Goal: Navigation & Orientation: Find specific page/section

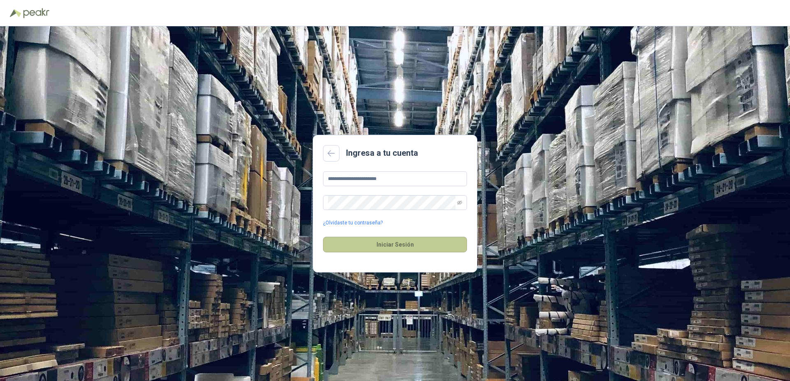
click at [414, 244] on button "Iniciar Sesión" at bounding box center [395, 245] width 144 height 16
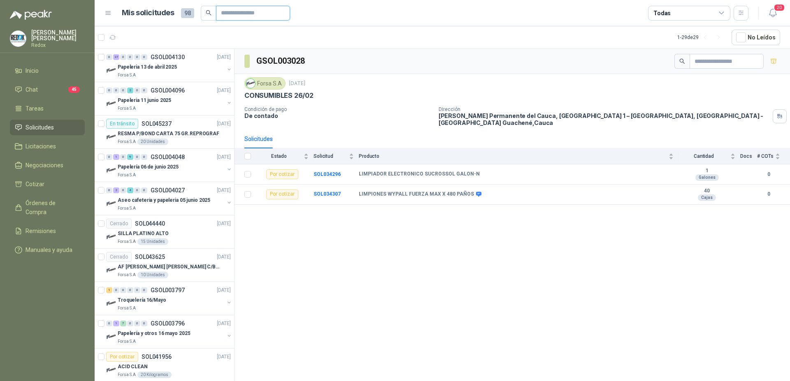
click at [267, 13] on input "text" at bounding box center [250, 13] width 58 height 14
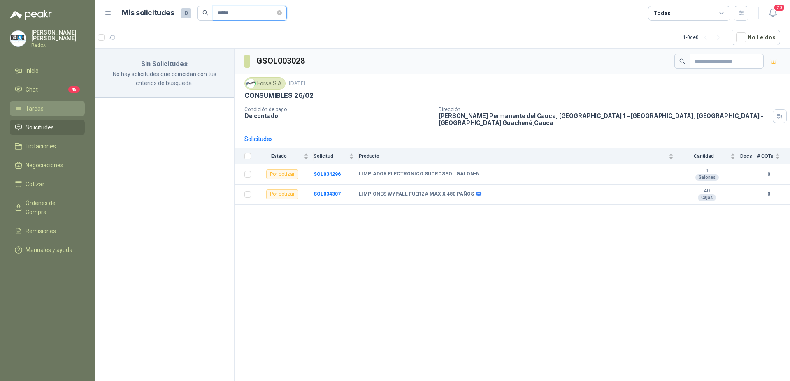
type input "*****"
click at [46, 114] on link "Tareas" at bounding box center [47, 109] width 75 height 16
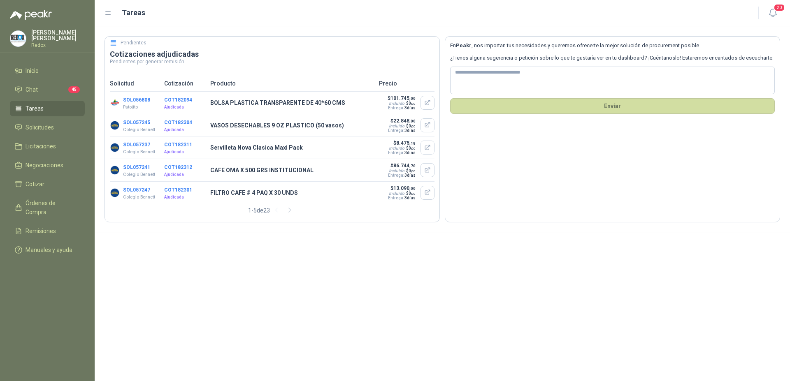
click at [45, 109] on li "Tareas" at bounding box center [47, 108] width 65 height 9
click at [37, 90] on span "Chat" at bounding box center [32, 89] width 12 height 9
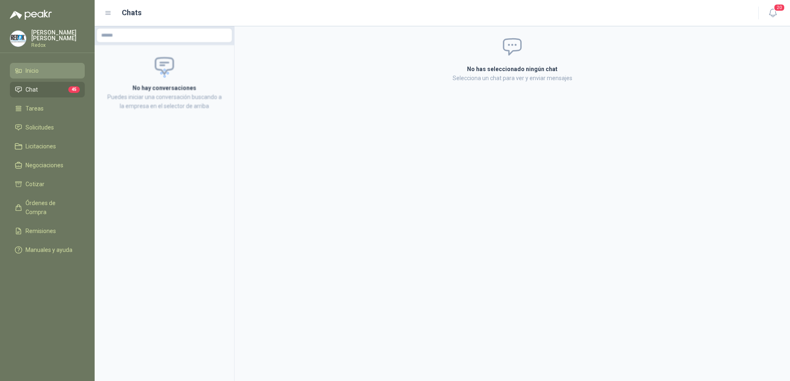
click at [32, 65] on link "Inicio" at bounding box center [47, 71] width 75 height 16
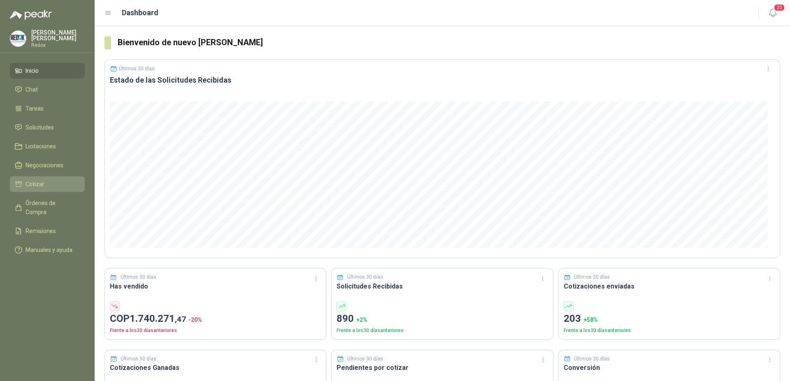
click at [52, 185] on li "Cotizar" at bounding box center [47, 184] width 65 height 9
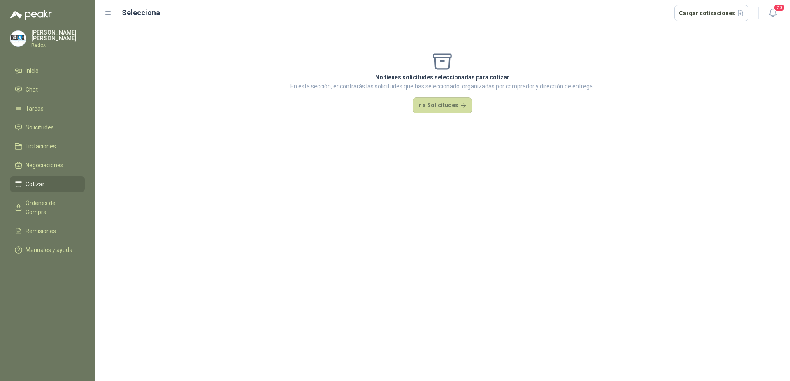
click at [106, 14] on icon at bounding box center [108, 12] width 7 height 7
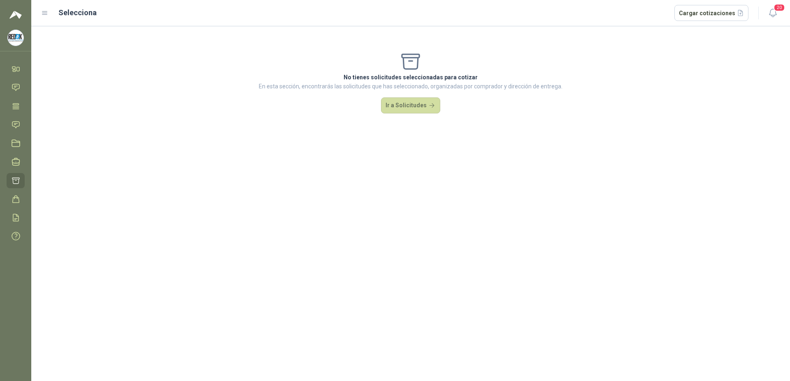
click at [48, 13] on icon at bounding box center [44, 12] width 7 height 7
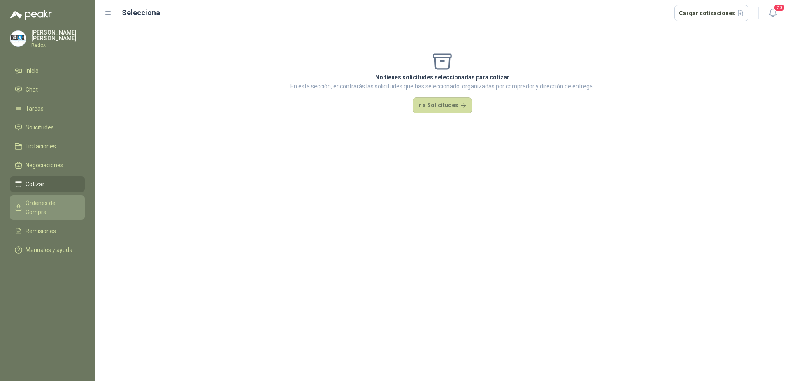
click at [46, 198] on link "Órdenes de Compra" at bounding box center [47, 207] width 75 height 25
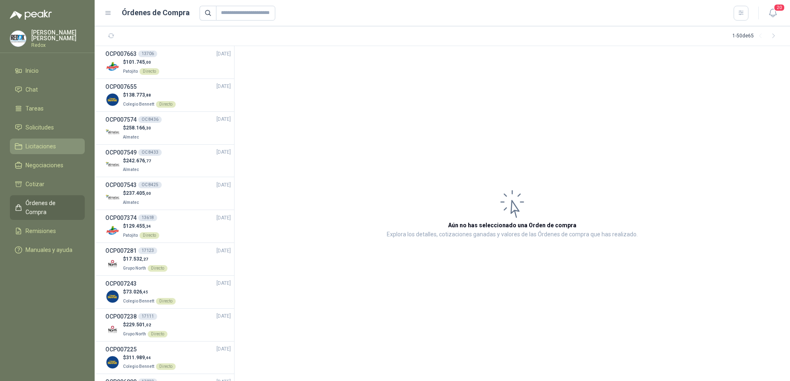
click at [49, 143] on span "Licitaciones" at bounding box center [41, 146] width 30 height 9
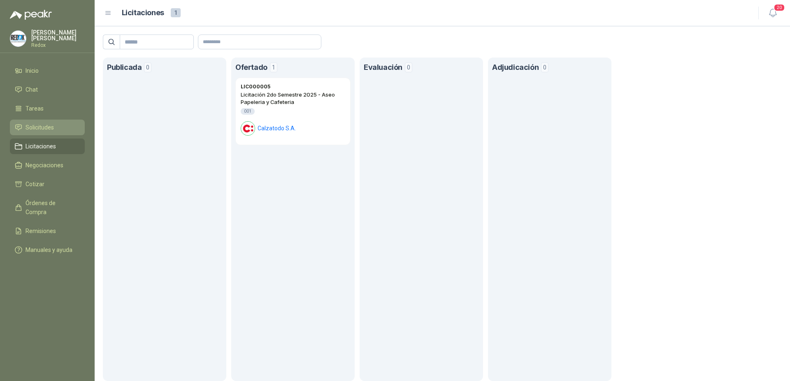
click at [37, 130] on span "Solicitudes" at bounding box center [40, 127] width 28 height 9
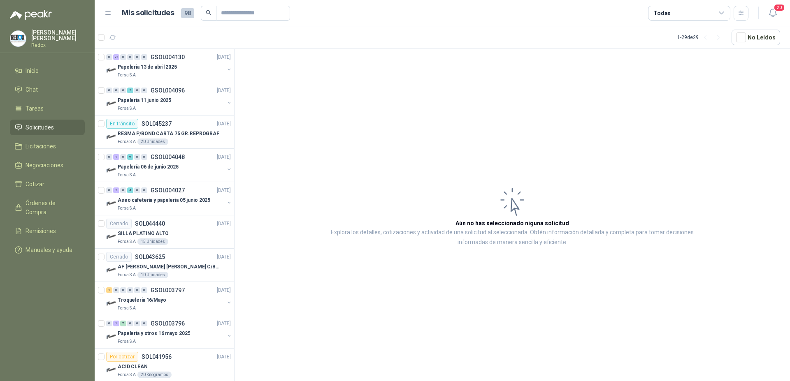
click at [684, 17] on div "Todas" at bounding box center [689, 13] width 82 height 15
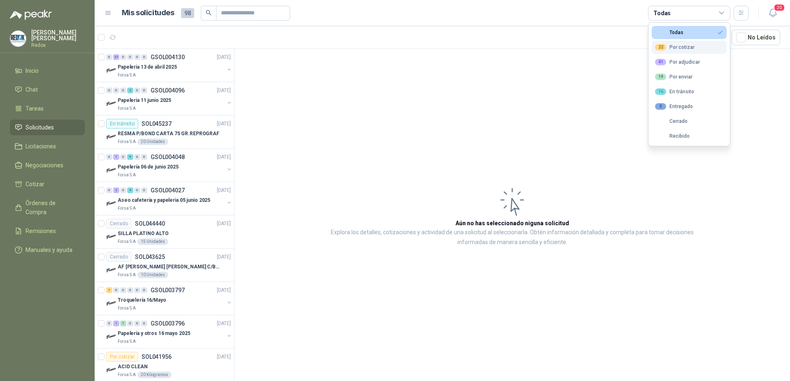
click at [689, 47] on div "22 Por cotizar" at bounding box center [675, 47] width 40 height 7
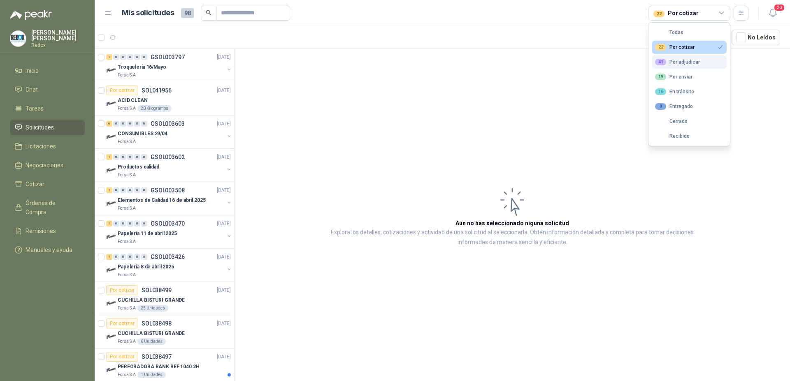
click at [679, 64] on div "41 Por adjudicar" at bounding box center [677, 62] width 45 height 7
click at [689, 73] on button "19 Por enviar" at bounding box center [689, 76] width 75 height 13
click at [695, 65] on div "41 Por adjudicar" at bounding box center [677, 62] width 45 height 7
click at [692, 76] on button "19 Por enviar" at bounding box center [689, 76] width 75 height 13
click at [694, 49] on button "22 Por cotizar" at bounding box center [689, 47] width 75 height 13
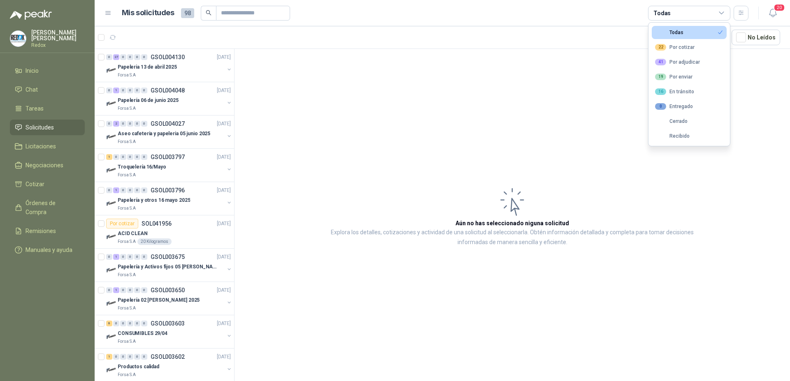
click at [682, 31] on div "Todas" at bounding box center [669, 33] width 28 height 6
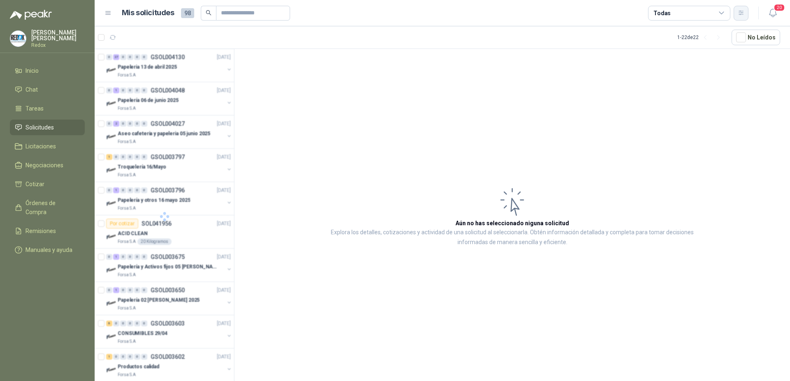
click at [743, 16] on icon "button" at bounding box center [741, 12] width 7 height 7
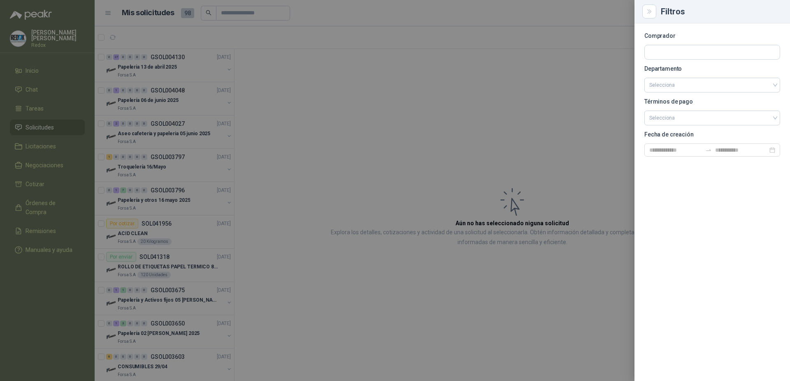
click at [587, 59] on div at bounding box center [395, 190] width 790 height 381
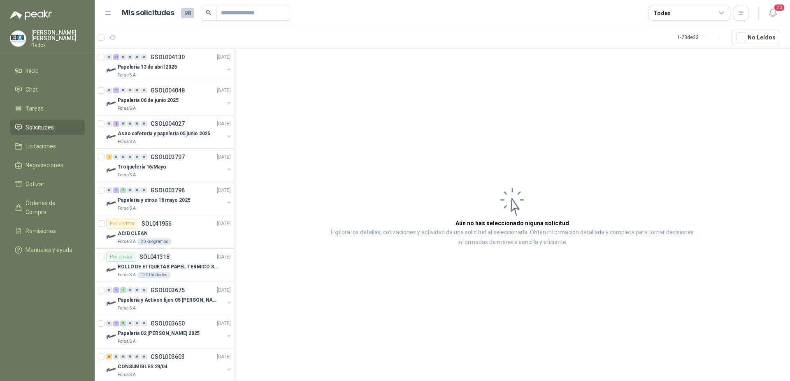
click at [184, 13] on span "98" at bounding box center [187, 13] width 13 height 10
click at [179, 12] on div "Mis solicitudes 98" at bounding box center [206, 13] width 168 height 15
click at [152, 11] on h1 "Mis solicitudes" at bounding box center [148, 13] width 53 height 12
click at [105, 12] on icon at bounding box center [108, 12] width 7 height 7
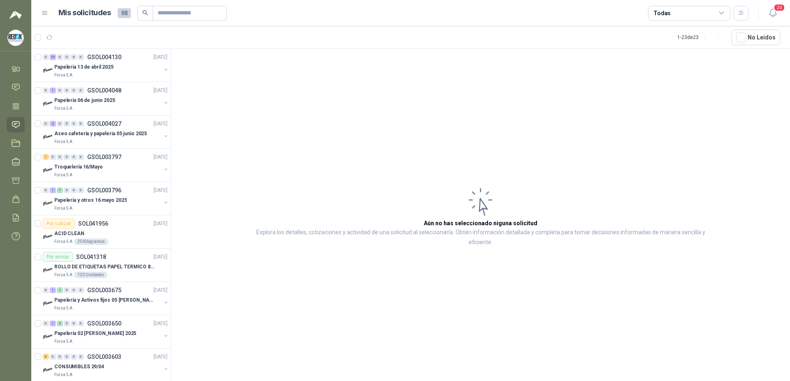
click at [49, 13] on div "Mis solicitudes 98 Todas" at bounding box center [394, 13] width 707 height 15
click at [47, 8] on div "Mis solicitudes 98 Todas" at bounding box center [394, 13] width 707 height 15
click at [42, 14] on icon at bounding box center [44, 12] width 7 height 7
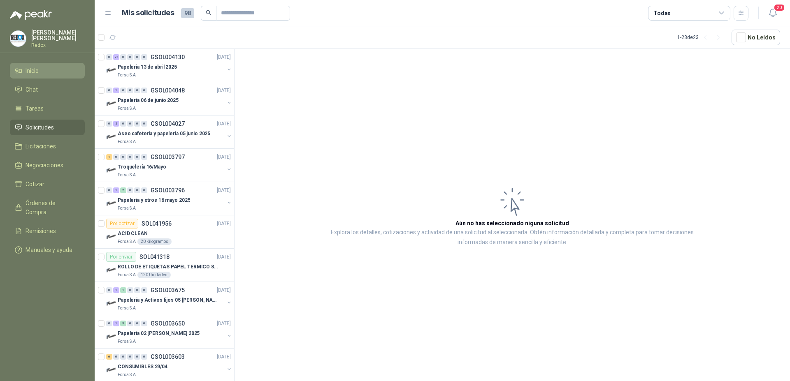
click at [33, 78] on link "Inicio" at bounding box center [47, 71] width 75 height 16
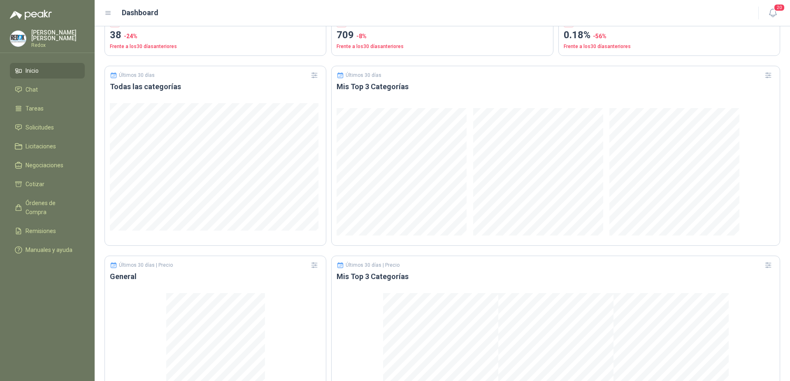
scroll to position [378, 0]
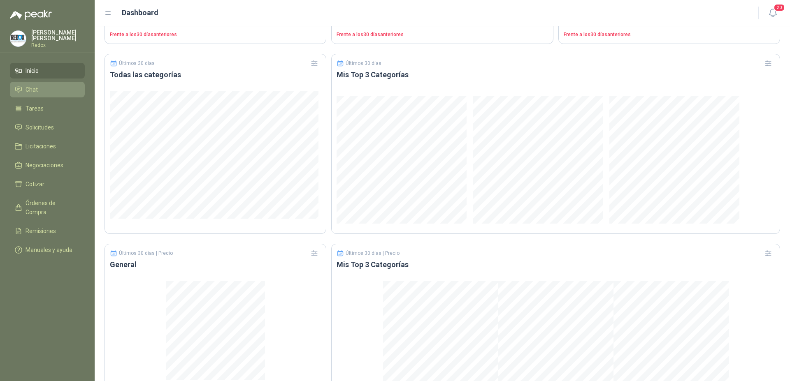
click at [27, 84] on link "Chat" at bounding box center [47, 90] width 75 height 16
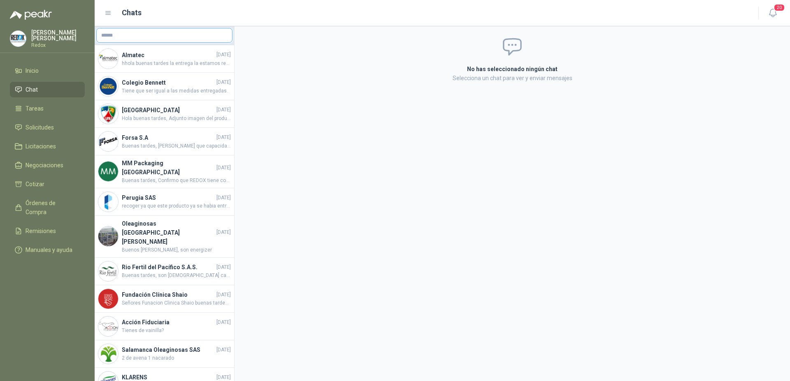
click at [143, 34] on input "text" at bounding box center [164, 35] width 135 height 14
type input "*****"
click at [160, 58] on span "[PERSON_NAME] Foods S.A. -" at bounding box center [139, 58] width 46 height 4
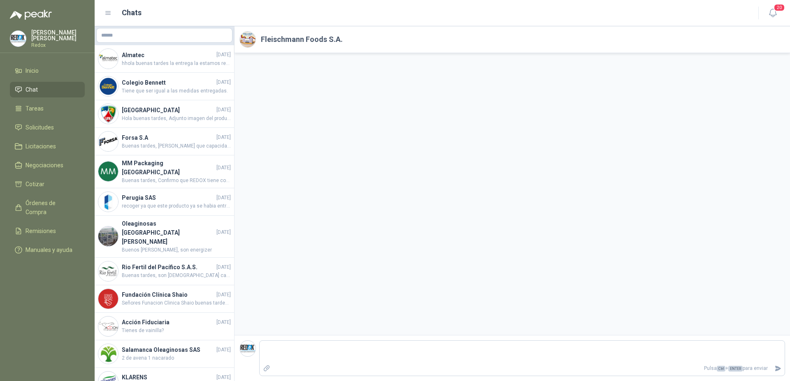
click at [300, 45] on h2 "Fleischmann Foods S.A." at bounding box center [302, 40] width 82 height 12
click at [300, 42] on h2 "Fleischmann Foods S.A." at bounding box center [302, 40] width 82 height 12
click at [770, 15] on icon "button" at bounding box center [773, 13] width 10 height 10
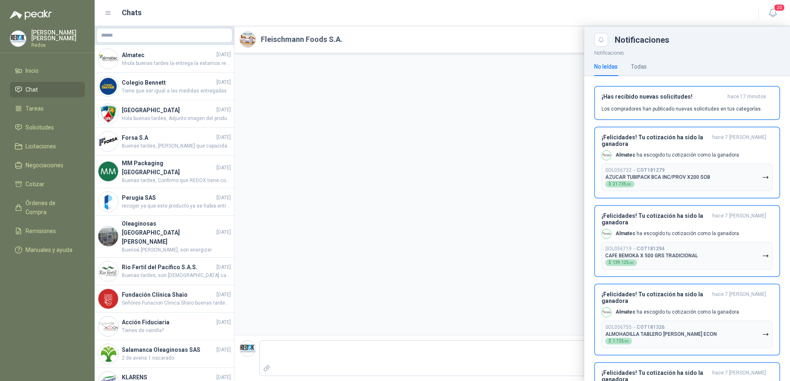
click at [486, 121] on div at bounding box center [442, 203] width 695 height 355
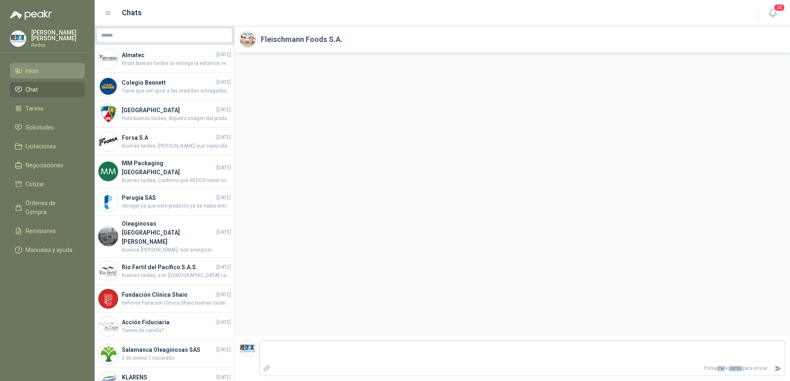
click at [31, 78] on link "Inicio" at bounding box center [47, 71] width 75 height 16
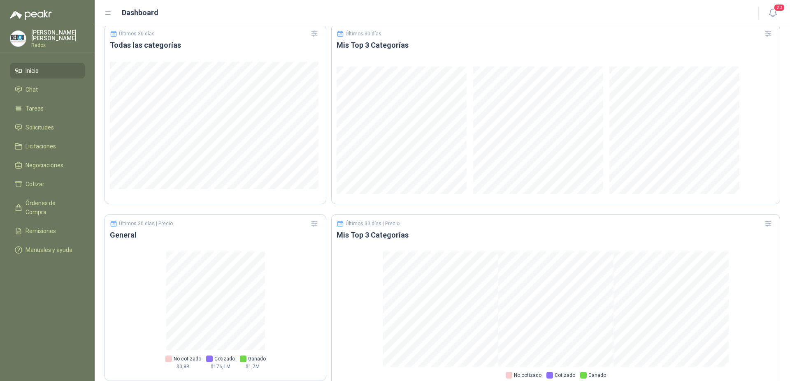
scroll to position [426, 0]
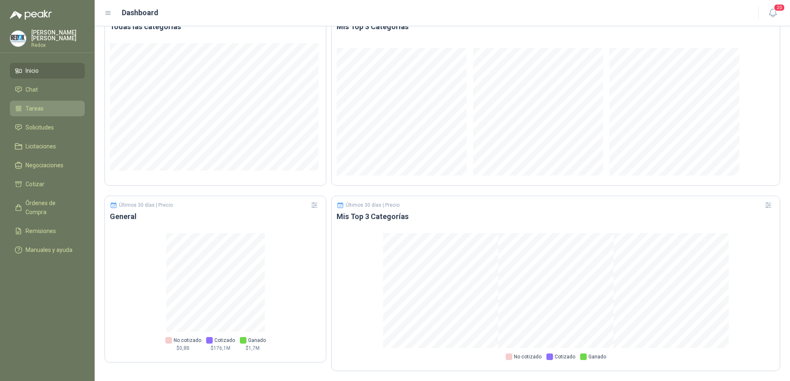
click at [35, 111] on span "Tareas" at bounding box center [35, 108] width 18 height 9
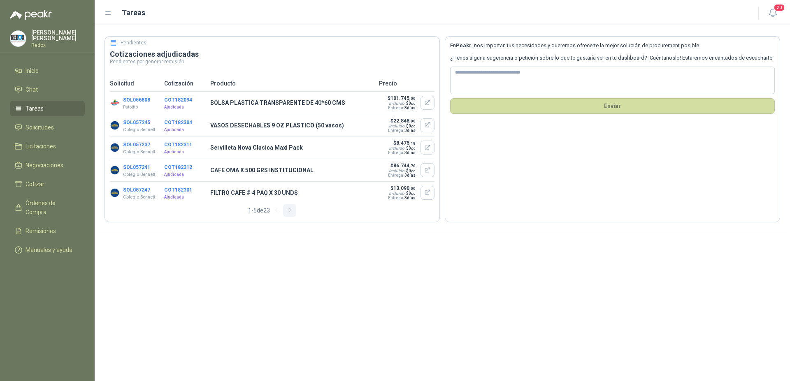
click at [290, 214] on icon "button" at bounding box center [289, 210] width 7 height 7
click at [290, 214] on icon "button" at bounding box center [291, 210] width 7 height 7
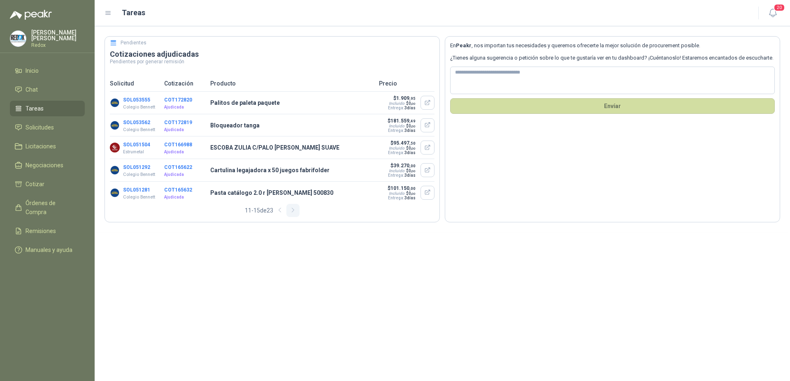
click at [290, 214] on button "button" at bounding box center [292, 210] width 13 height 13
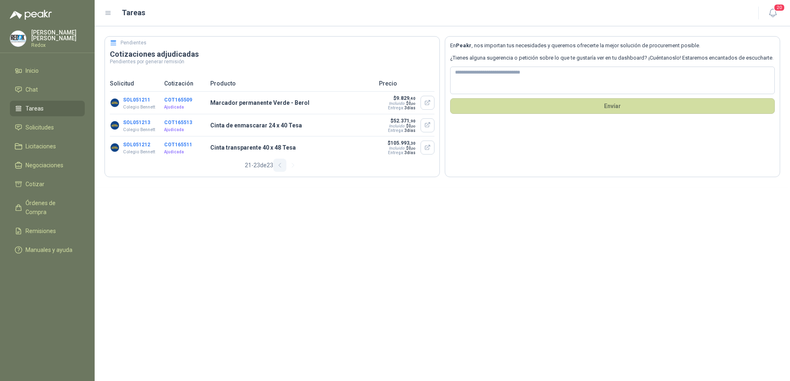
click at [279, 169] on icon "button" at bounding box center [280, 165] width 7 height 7
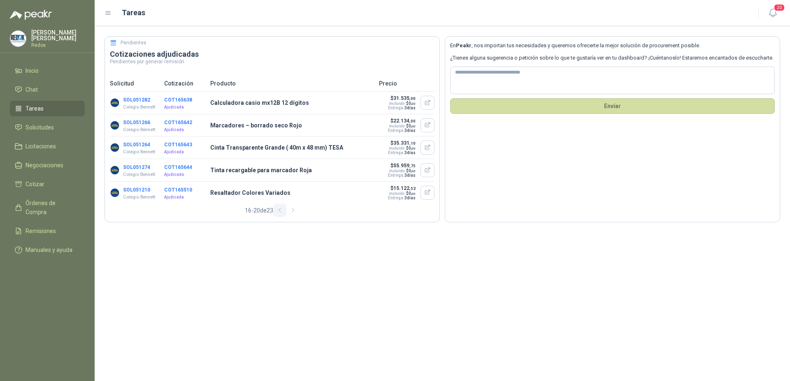
click at [279, 213] on icon "button" at bounding box center [280, 210] width 7 height 7
click at [278, 213] on icon "button" at bounding box center [280, 210] width 7 height 7
click at [282, 214] on icon "button" at bounding box center [278, 210] width 7 height 7
click at [287, 214] on icon "button" at bounding box center [289, 210] width 7 height 7
click at [287, 216] on button "button" at bounding box center [291, 210] width 13 height 13
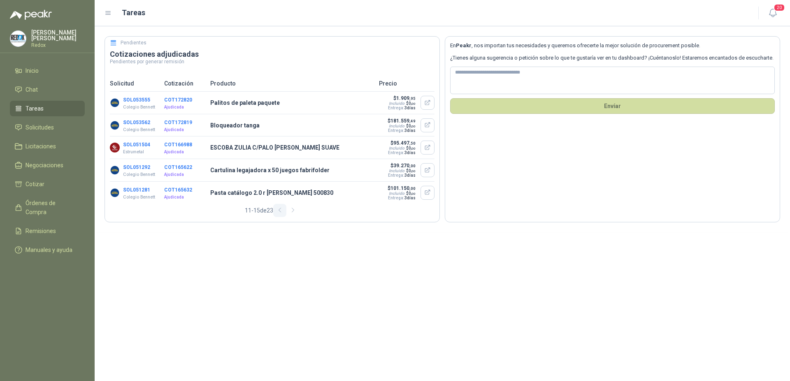
click at [286, 216] on button "button" at bounding box center [279, 210] width 13 height 13
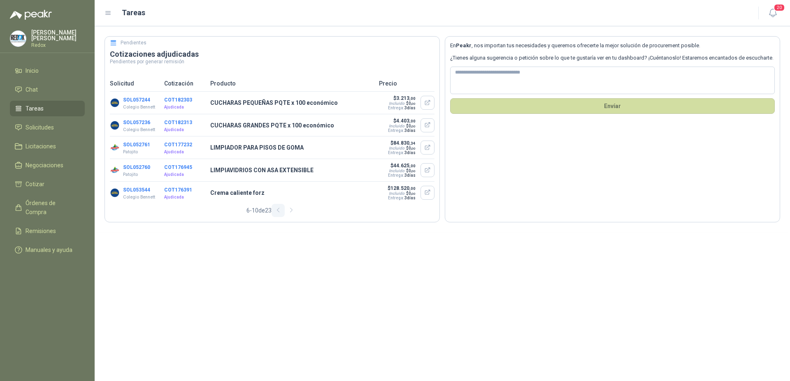
click at [287, 216] on button "button" at bounding box center [291, 210] width 13 height 13
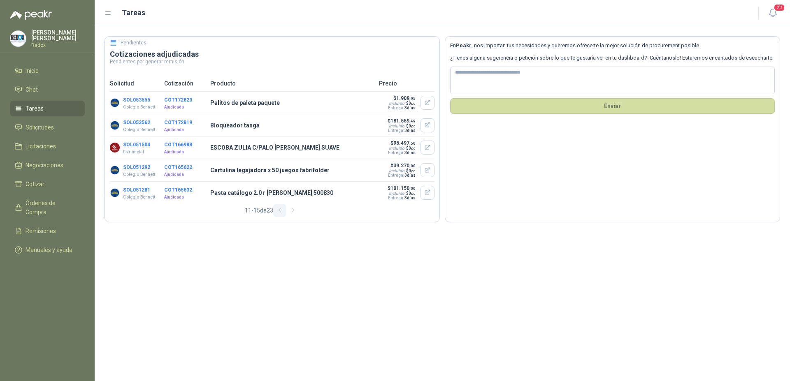
click at [286, 216] on button "button" at bounding box center [279, 210] width 13 height 13
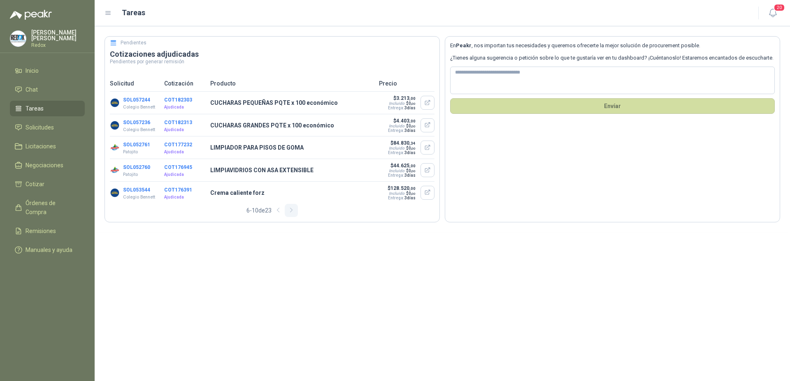
click at [286, 216] on button "button" at bounding box center [291, 210] width 13 height 13
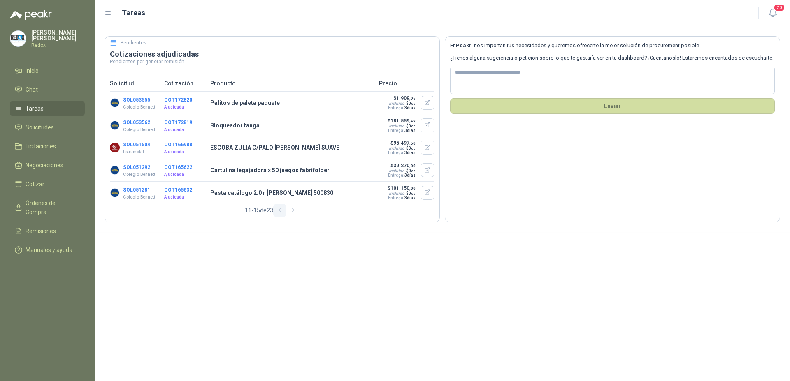
click at [286, 216] on button "button" at bounding box center [279, 210] width 13 height 13
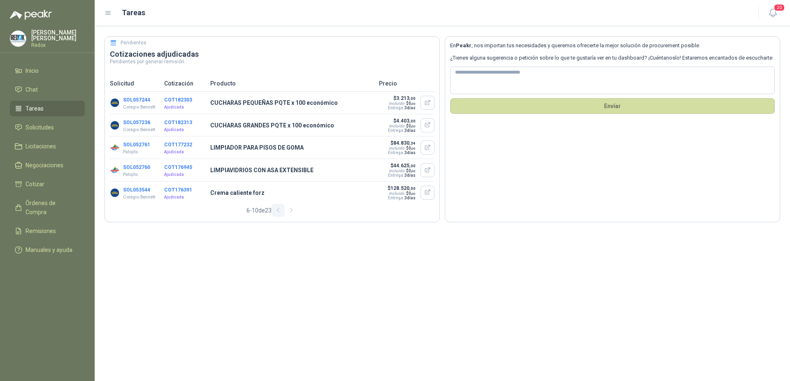
click at [286, 216] on button "button" at bounding box center [291, 210] width 13 height 13
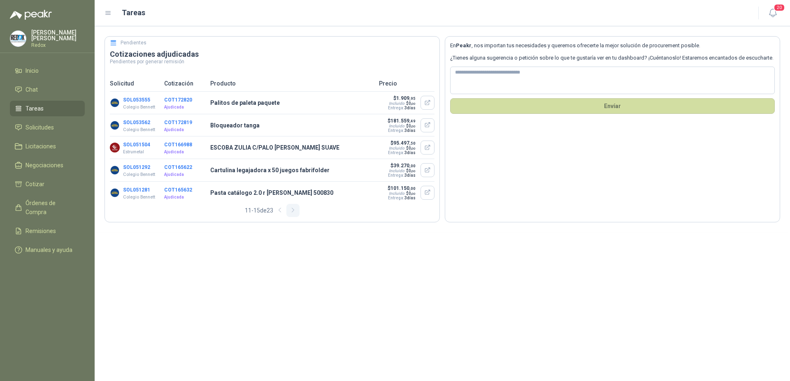
click at [288, 215] on button "button" at bounding box center [292, 210] width 13 height 13
click at [291, 214] on icon "button" at bounding box center [293, 210] width 7 height 7
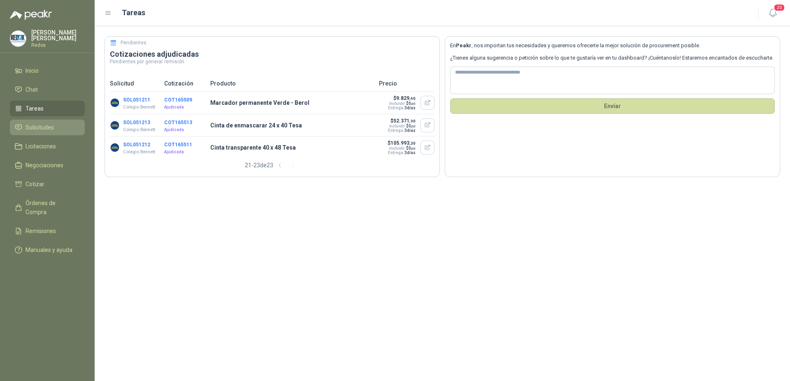
click at [67, 133] on link "Solicitudes" at bounding box center [47, 128] width 75 height 16
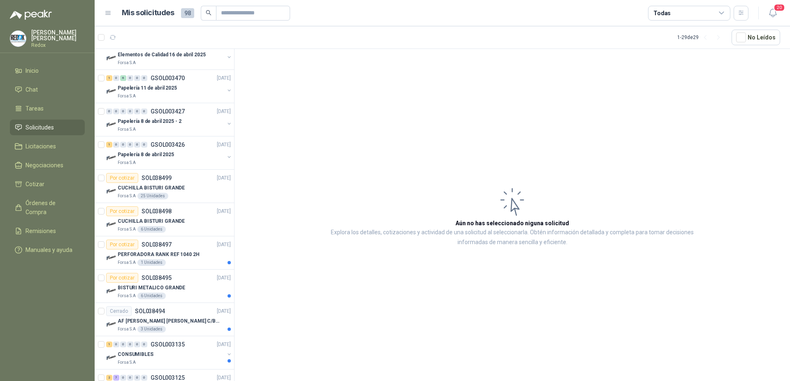
scroll to position [650, 0]
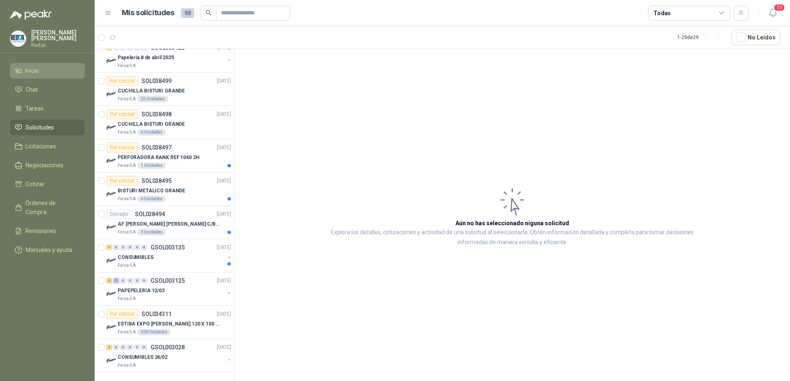
click at [43, 74] on li "Inicio" at bounding box center [47, 70] width 65 height 9
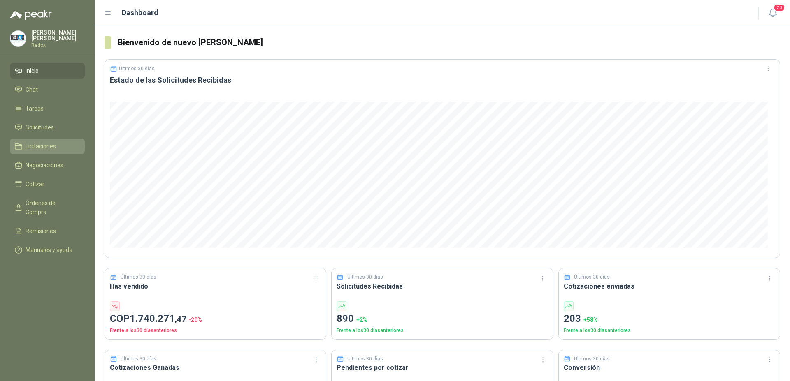
click at [55, 149] on span "Licitaciones" at bounding box center [41, 146] width 30 height 9
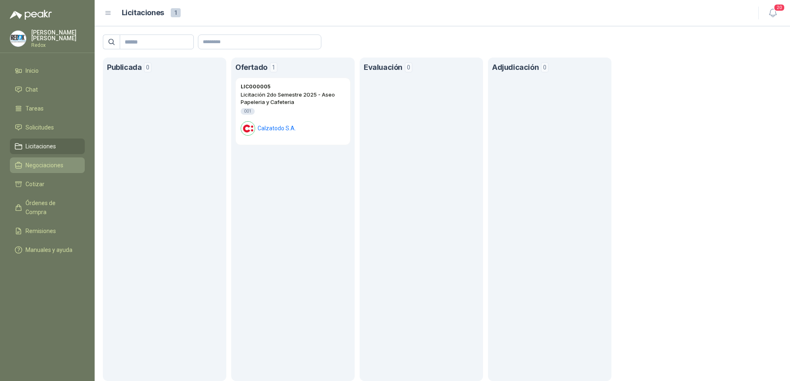
click at [49, 168] on span "Negociaciones" at bounding box center [45, 165] width 38 height 9
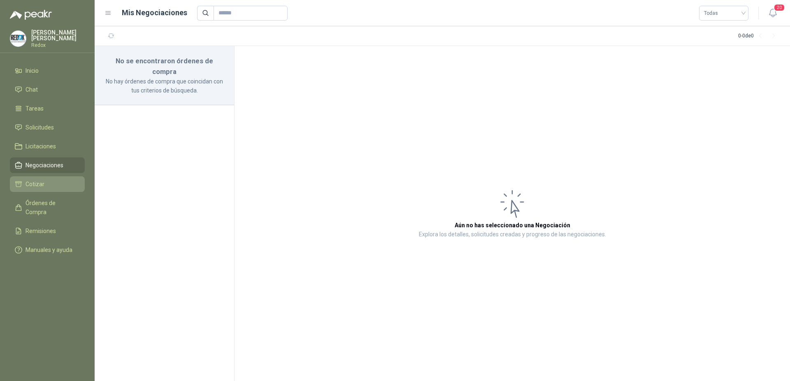
click at [52, 178] on link "Cotizar" at bounding box center [47, 185] width 75 height 16
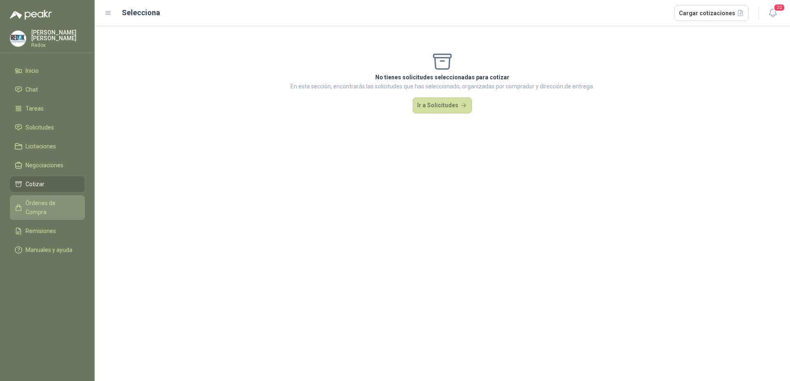
click at [61, 205] on span "Órdenes de Compra" at bounding box center [51, 208] width 51 height 18
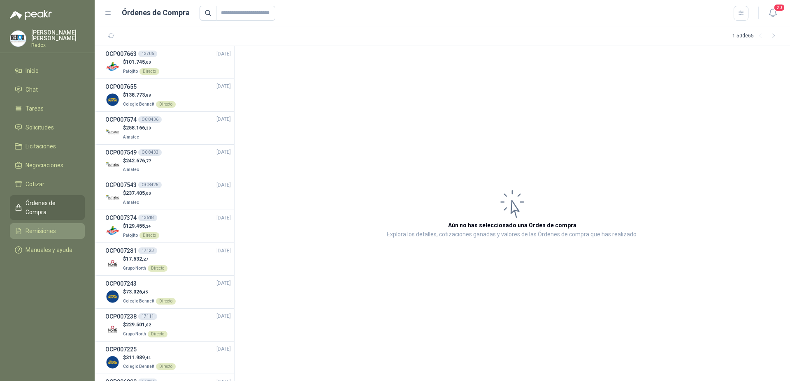
click at [62, 227] on li "Remisiones" at bounding box center [47, 231] width 65 height 9
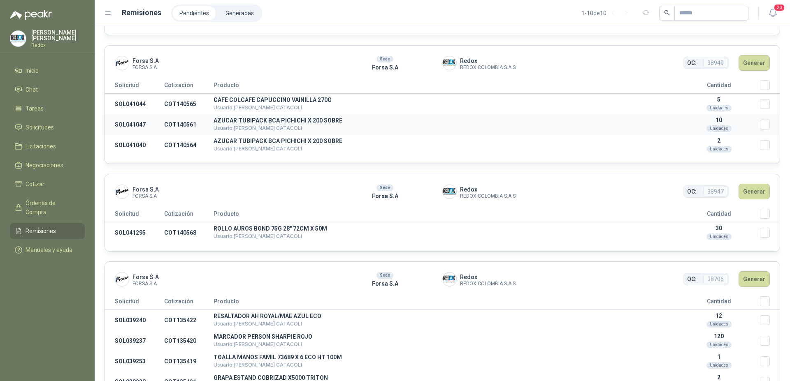
scroll to position [1249, 0]
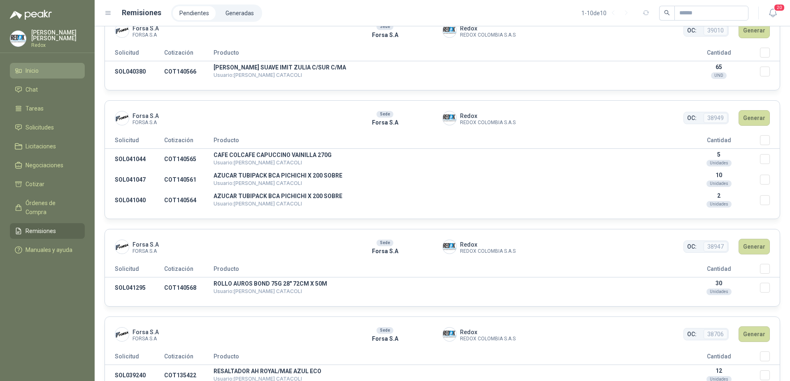
click at [38, 67] on span "Inicio" at bounding box center [32, 70] width 13 height 9
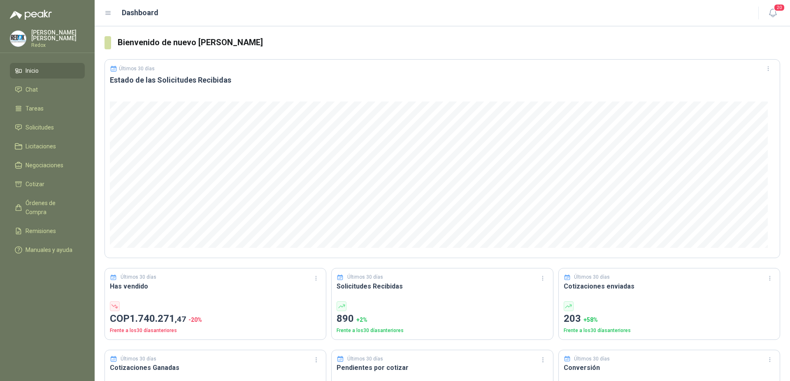
click at [109, 12] on icon at bounding box center [108, 12] width 7 height 7
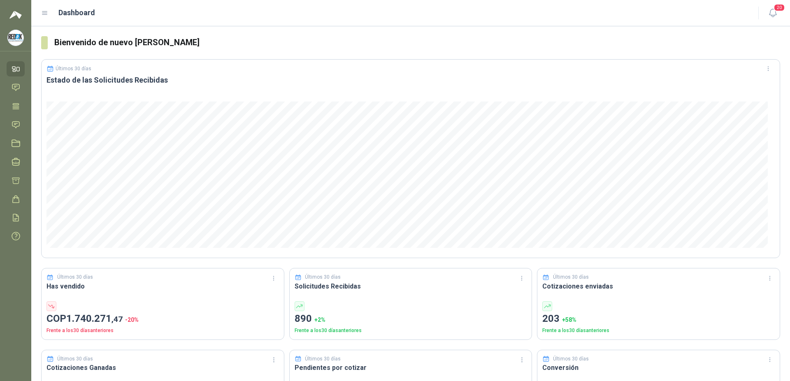
click at [48, 13] on icon at bounding box center [44, 12] width 7 height 7
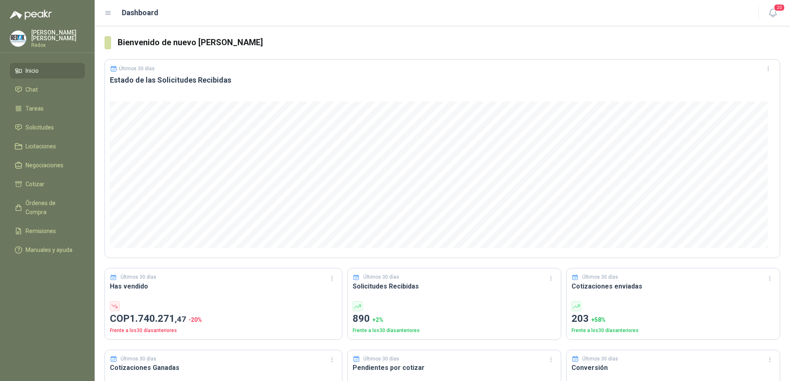
click at [47, 37] on p "[PERSON_NAME]" at bounding box center [57, 36] width 53 height 12
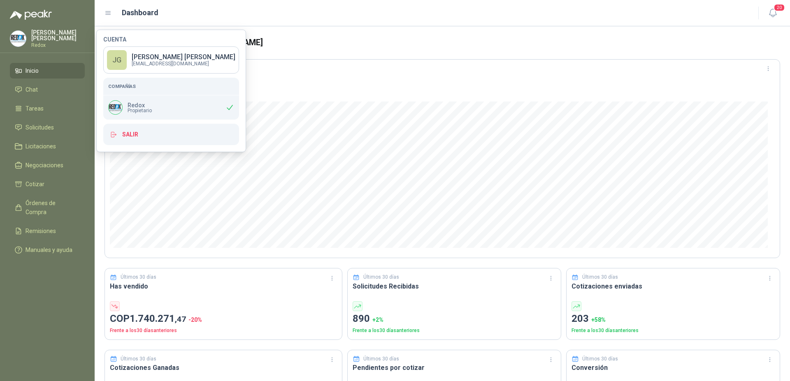
drag, startPoint x: 66, startPoint y: 39, endPoint x: 109, endPoint y: 33, distance: 43.6
click at [67, 38] on p "[PERSON_NAME]" at bounding box center [57, 36] width 53 height 12
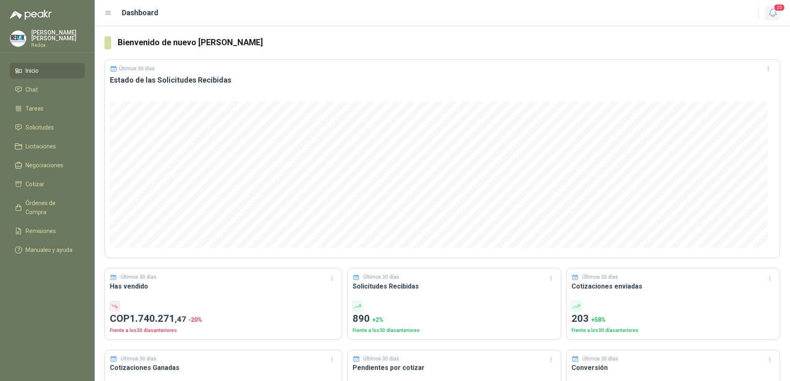
click at [772, 12] on icon "button" at bounding box center [773, 13] width 10 height 10
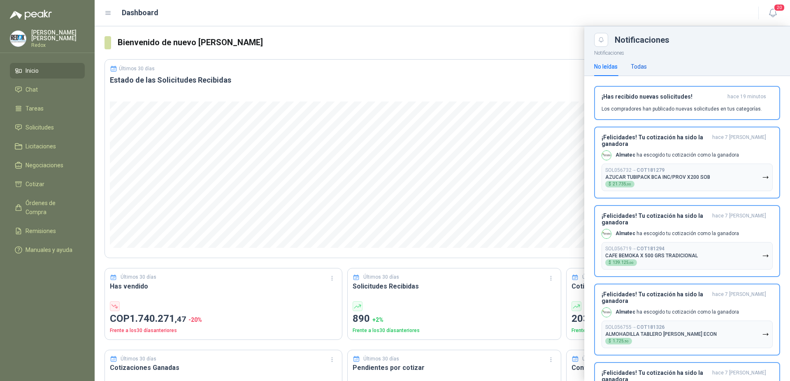
click at [640, 65] on div "Todas" at bounding box center [639, 66] width 16 height 9
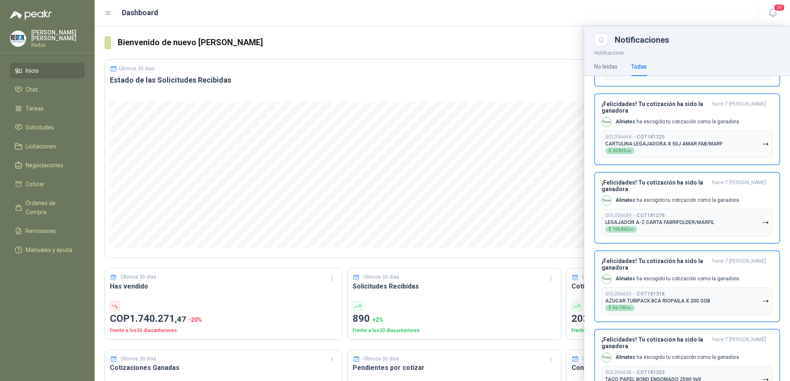
scroll to position [755, 0]
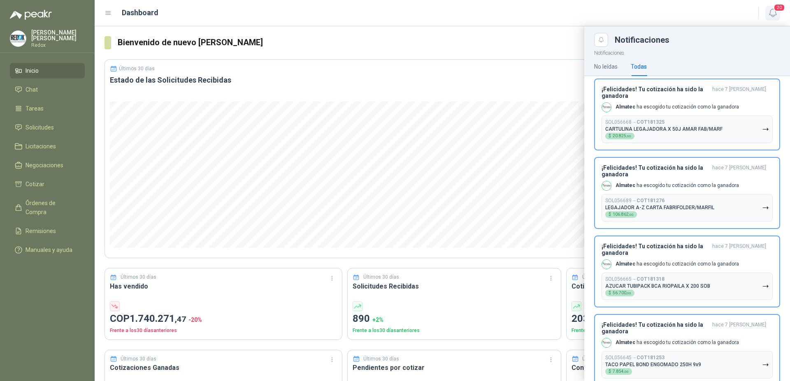
click at [777, 9] on span "20" at bounding box center [780, 8] width 12 height 8
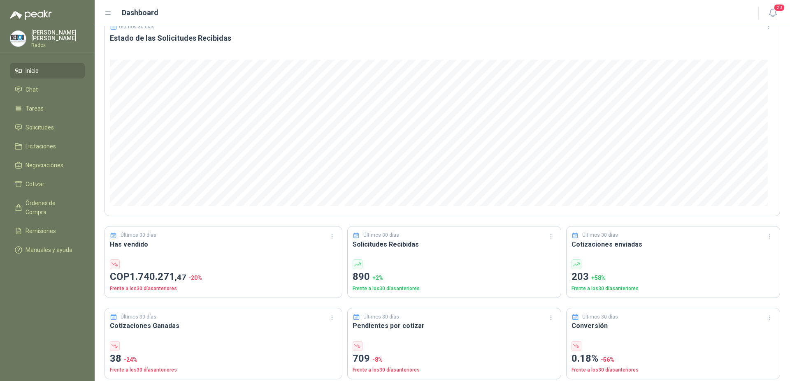
scroll to position [0, 0]
